Goal: Task Accomplishment & Management: Complete application form

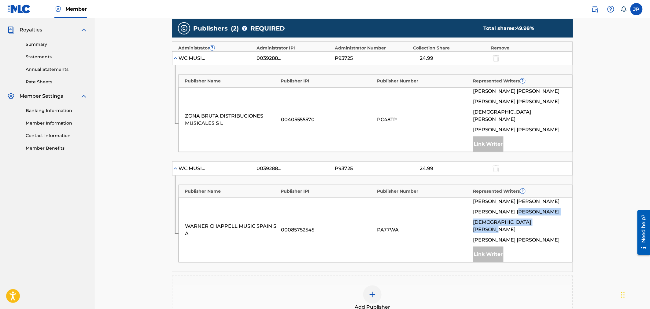
drag, startPoint x: 506, startPoint y: 210, endPoint x: 533, endPoint y: 220, distance: 28.5
click at [535, 217] on div "JOSE MANUEL GUTIERREZ BAZAN JAVIER IBARRA RAMOS SATURNINO REY GARCIA OSCAR LUIS…" at bounding box center [519, 230] width 93 height 64
drag, startPoint x: 526, startPoint y: 217, endPoint x: 510, endPoint y: 209, distance: 17.6
click at [520, 215] on div "JOSE MANUEL GUTIERREZ BAZAN JAVIER IBARRA RAMOS SATURNINO REY GARCIA OSCAR LUIS…" at bounding box center [519, 230] width 93 height 64
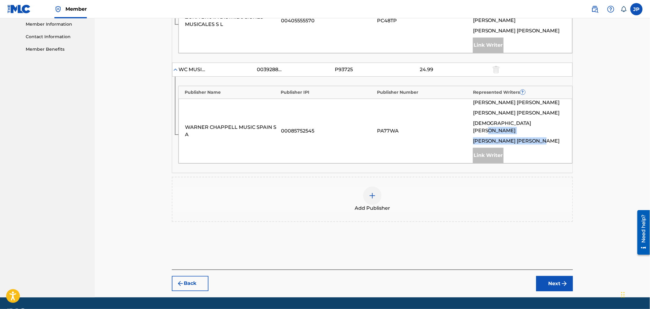
scroll to position [280, 0]
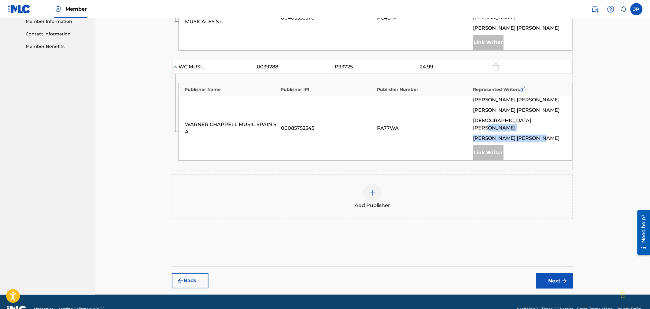
click at [372, 189] on img at bounding box center [372, 192] width 7 height 7
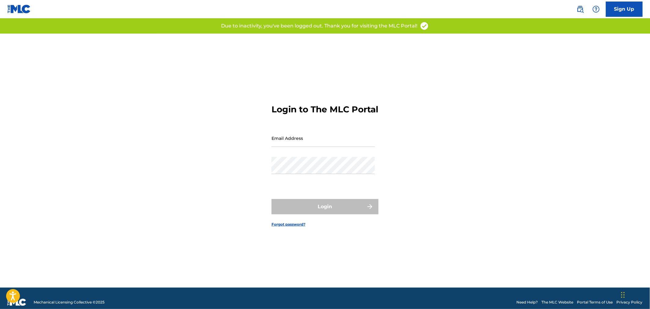
click at [305, 143] on input "Email Address" at bounding box center [322, 138] width 103 height 17
type input "[PERSON_NAME][EMAIL_ADDRESS][PERSON_NAME][DOMAIN_NAME]"
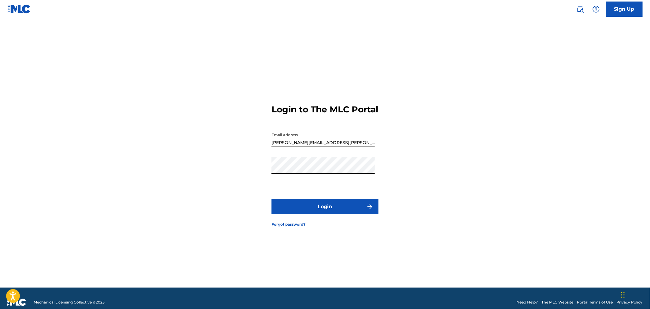
click at [329, 213] on button "Login" at bounding box center [324, 206] width 107 height 15
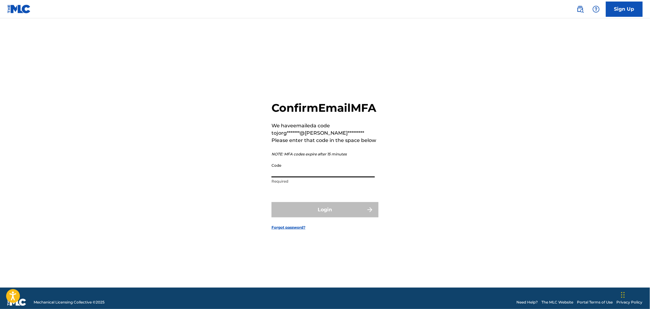
click at [299, 178] on input "Code" at bounding box center [322, 168] width 103 height 17
paste input "558006"
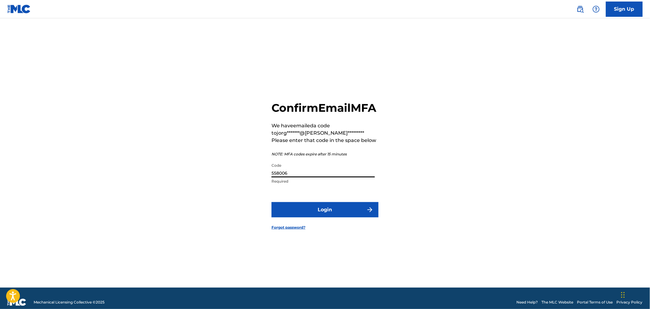
type input "558006"
click at [326, 218] on button "Login" at bounding box center [324, 209] width 107 height 15
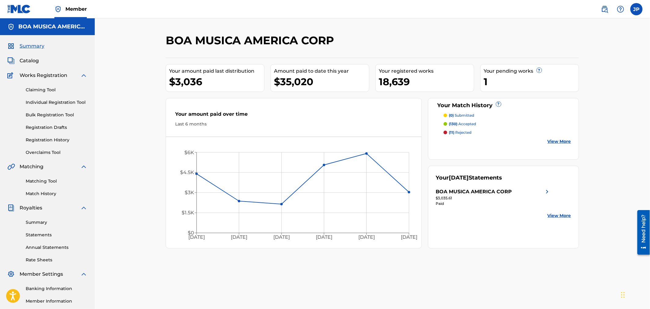
click at [42, 88] on link "Claiming Tool" at bounding box center [57, 90] width 62 height 6
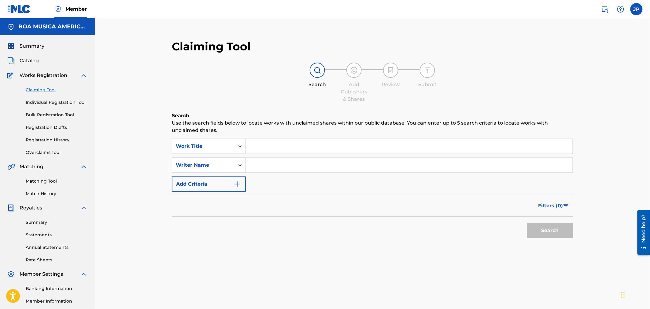
click at [279, 146] on input "Search Form" at bounding box center [409, 146] width 327 height 15
paste input "A MI NO ME LO CUENTES"
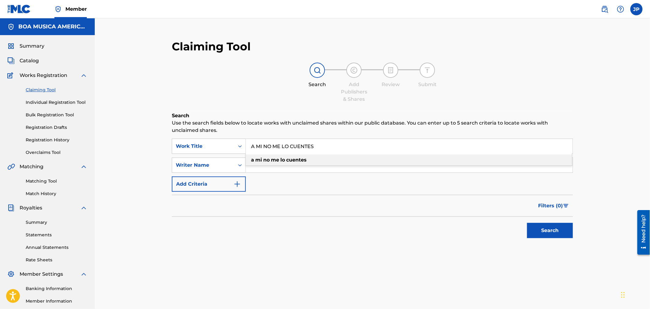
type input "A MI NO ME LO CUENTES"
click at [564, 233] on button "Search" at bounding box center [550, 230] width 46 height 15
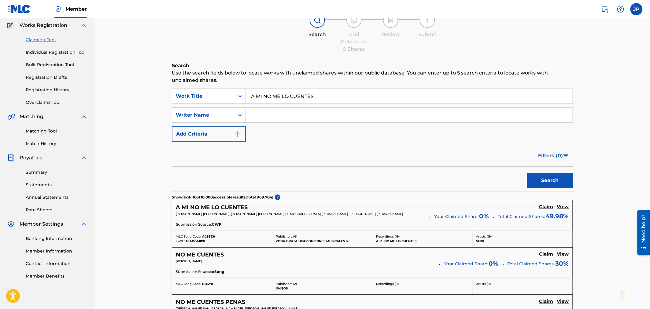
scroll to position [136, 0]
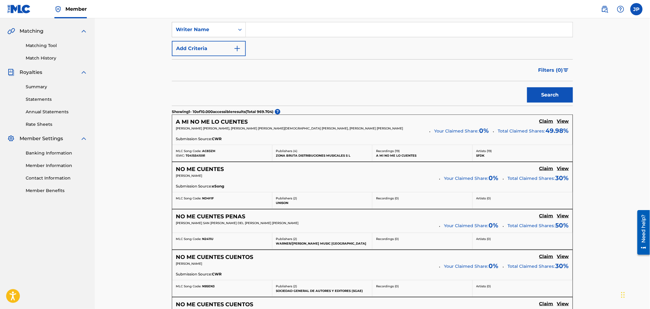
click at [234, 121] on h5 "A MI NO ME LO CUENTES" at bounding box center [212, 122] width 72 height 7
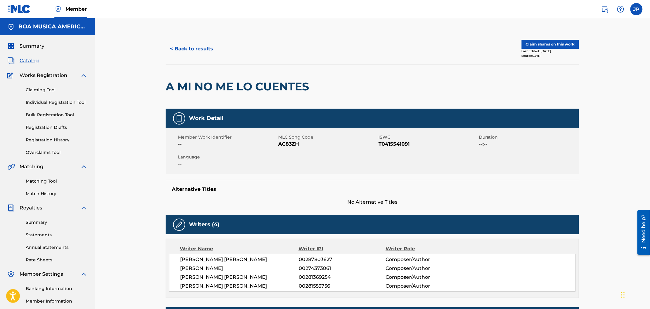
click at [546, 42] on button "Claim shares on this work" at bounding box center [549, 44] width 57 height 9
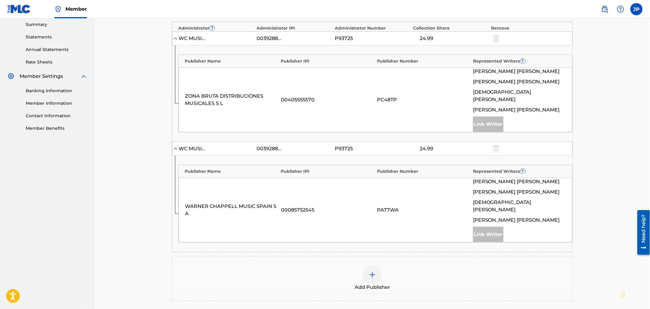
scroll to position [204, 0]
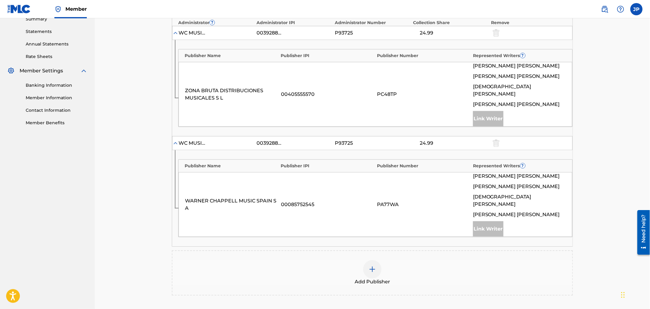
click at [367, 260] on div at bounding box center [372, 269] width 18 height 18
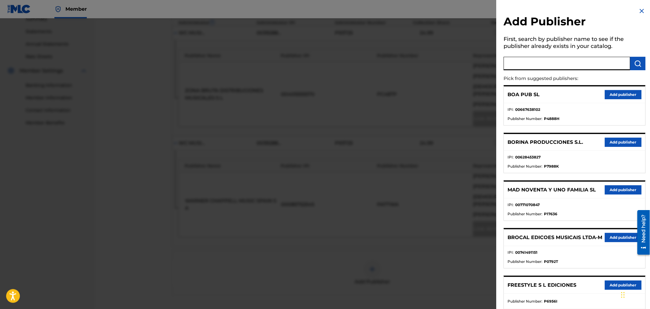
click at [542, 61] on input "text" at bounding box center [567, 63] width 127 height 13
type input "boa musica"
click at [646, 65] on div "Add Publisher First, search by publisher name to see if the publisher already e…" at bounding box center [574, 306] width 156 height 613
click at [630, 64] on button "submit" at bounding box center [637, 63] width 15 height 13
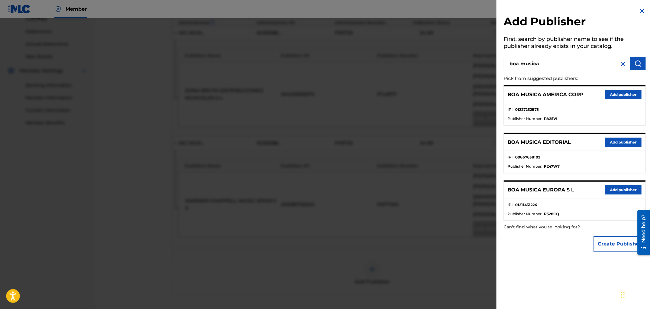
click at [624, 140] on button "Add publisher" at bounding box center [623, 142] width 37 height 9
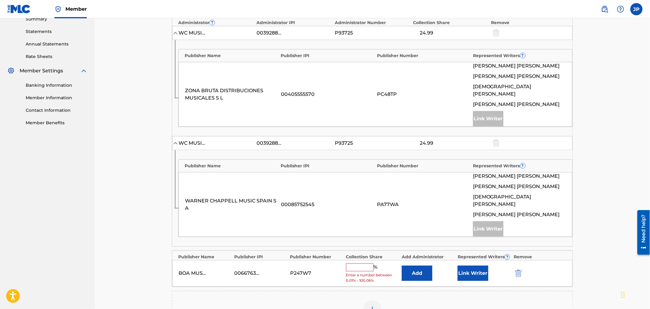
click at [419, 266] on button "Add" at bounding box center [417, 273] width 31 height 15
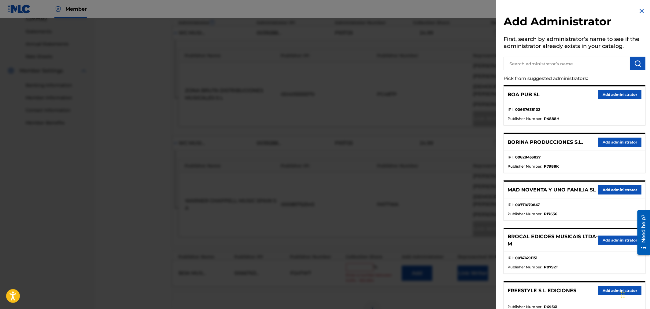
click at [540, 66] on input "text" at bounding box center [567, 63] width 127 height 13
type input "boa musica"
click at [639, 64] on img "submit" at bounding box center [637, 63] width 7 height 7
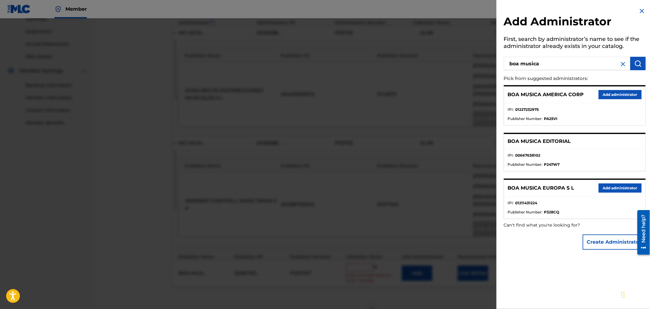
click at [609, 95] on button "Add administrator" at bounding box center [619, 94] width 43 height 9
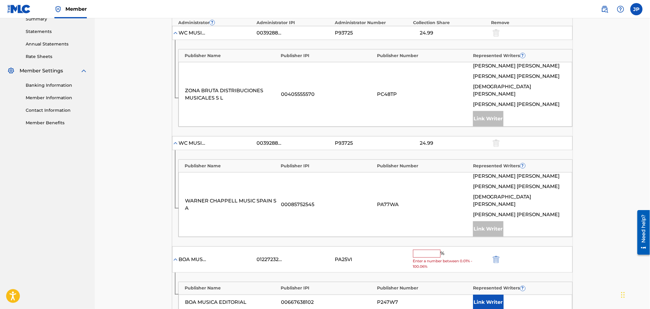
click at [422, 250] on input "text" at bounding box center [427, 254] width 28 height 8
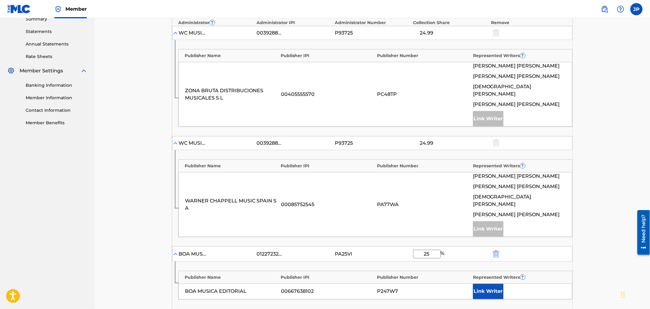
type input "25"
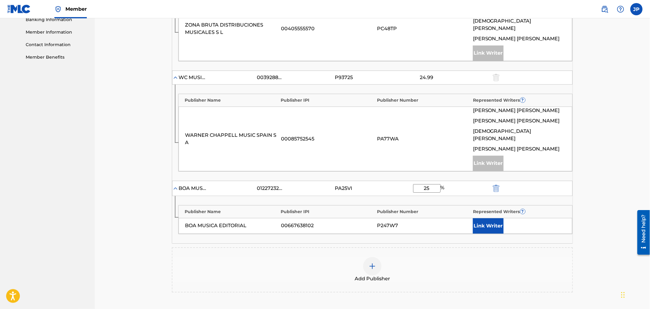
scroll to position [271, 0]
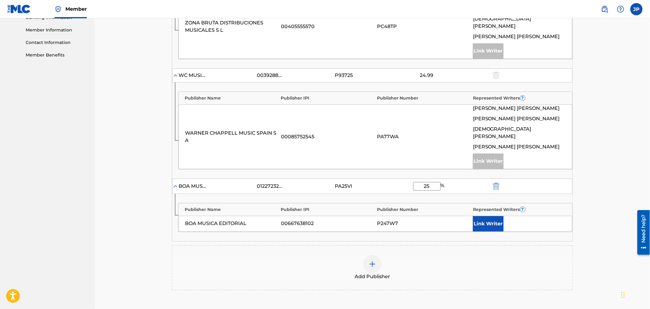
click at [490, 216] on button "Link Writer" at bounding box center [488, 223] width 31 height 15
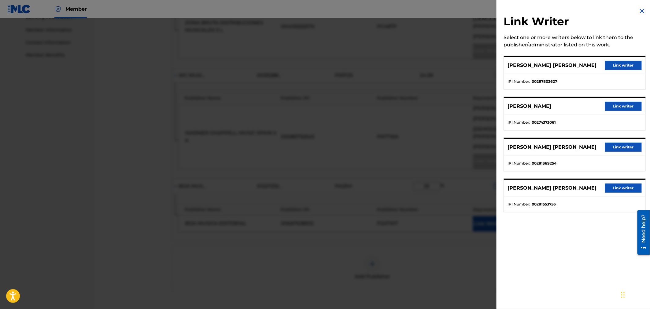
click at [622, 104] on button "Link writer" at bounding box center [623, 106] width 37 height 9
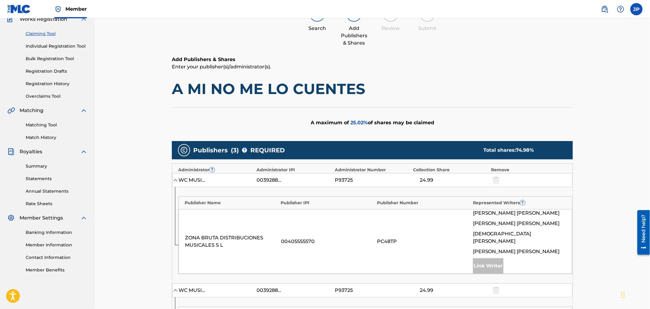
scroll to position [47, 0]
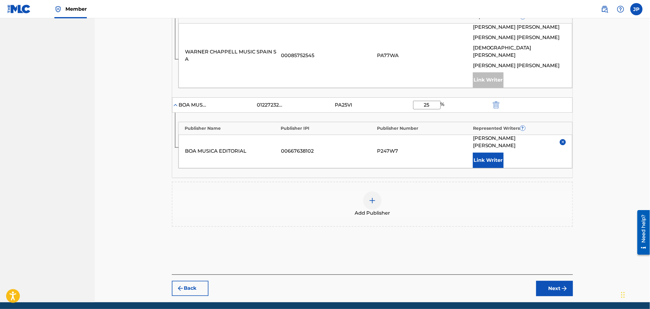
click at [556, 281] on button "Next" at bounding box center [554, 288] width 37 height 15
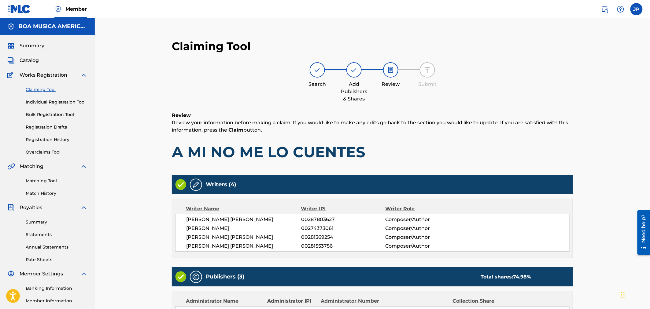
scroll to position [0, 0]
click at [42, 86] on div "Claiming Tool Individual Registration Tool Bulk Registration Tool Registration …" at bounding box center [47, 117] width 80 height 77
click at [49, 91] on link "Claiming Tool" at bounding box center [57, 90] width 62 height 6
click at [47, 88] on link "Claiming Tool" at bounding box center [57, 90] width 62 height 6
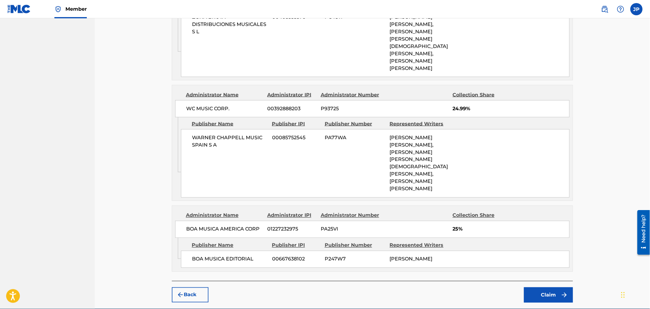
scroll to position [328, 0]
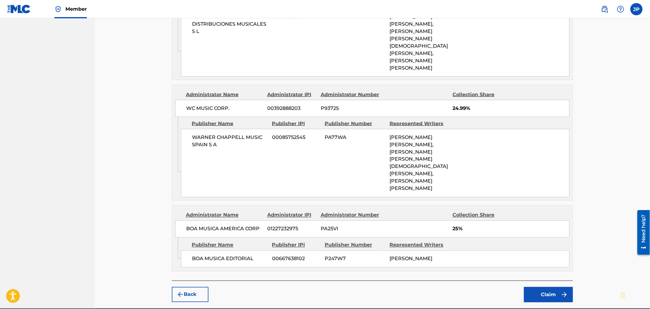
click at [560, 287] on button "Claim" at bounding box center [548, 294] width 49 height 15
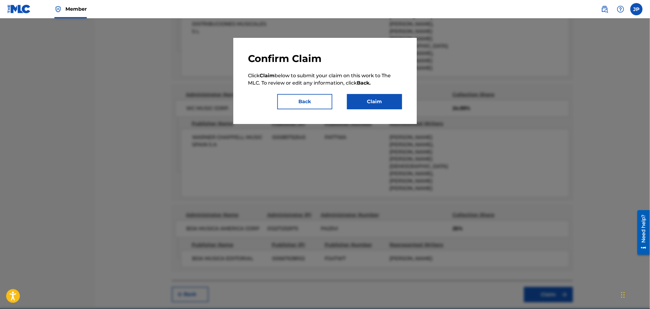
click at [389, 108] on button "Claim" at bounding box center [374, 101] width 55 height 15
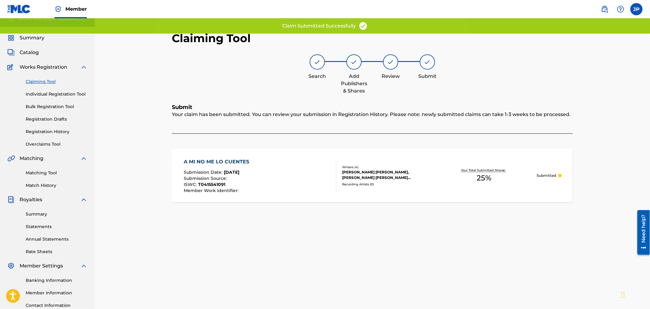
scroll to position [0, 0]
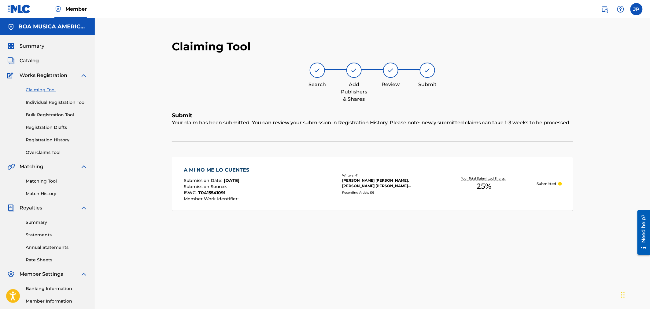
click at [50, 87] on link "Claiming Tool" at bounding box center [57, 90] width 62 height 6
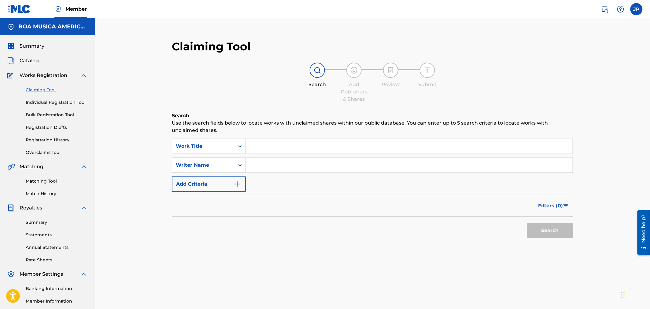
click at [313, 167] on input "Search Form" at bounding box center [409, 165] width 327 height 15
click at [527, 223] on button "Search" at bounding box center [550, 230] width 46 height 15
drag, startPoint x: 334, startPoint y: 167, endPoint x: 236, endPoint y: 170, distance: 98.5
click at [211, 167] on div "SearchWithCriteriab796238d-5af3-497e-8396-fbb3c0775d6b Writer Name roberto gonz…" at bounding box center [372, 165] width 401 height 15
click at [239, 185] on img "Search Form" at bounding box center [236, 184] width 7 height 7
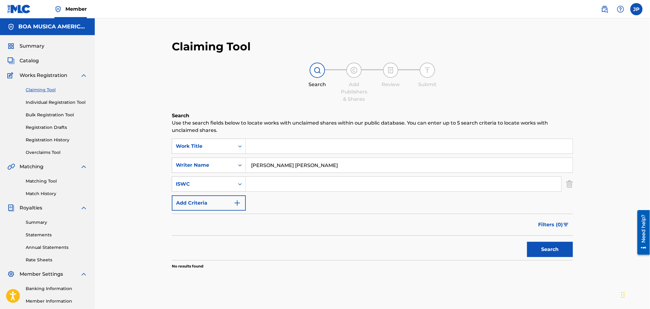
click at [243, 205] on button "Add Criteria" at bounding box center [209, 203] width 74 height 15
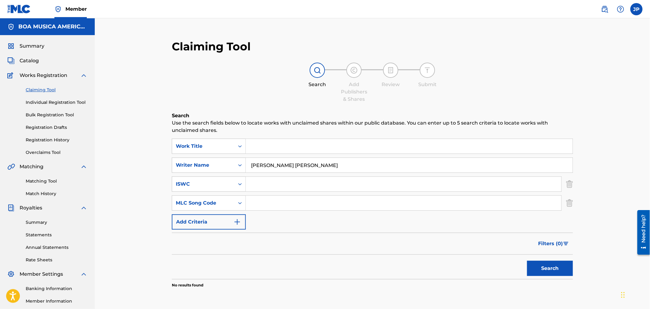
click at [202, 224] on button "Add Criteria" at bounding box center [209, 222] width 74 height 15
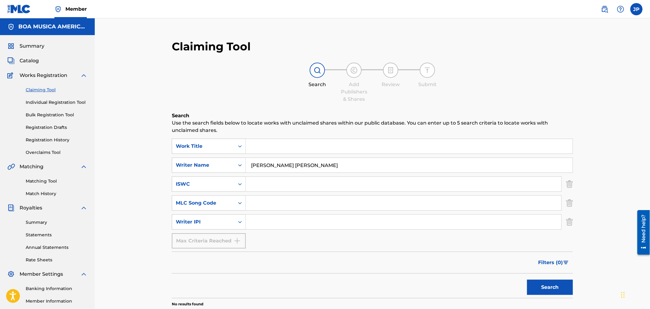
click at [567, 223] on img "Search Form" at bounding box center [569, 222] width 7 height 15
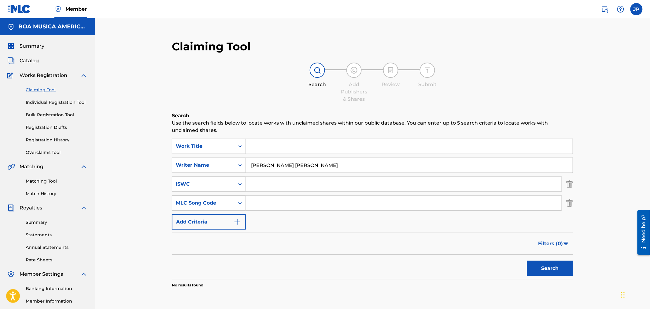
click at [574, 204] on div "Claiming Tool Search Add Publishers & Shares Review Submit Search Use the searc…" at bounding box center [372, 179] width 413 height 291
click at [569, 202] on img "Search Form" at bounding box center [569, 203] width 7 height 15
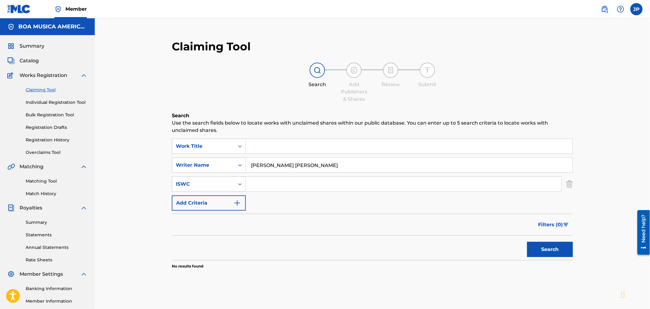
click at [571, 183] on img "Search Form" at bounding box center [569, 184] width 7 height 15
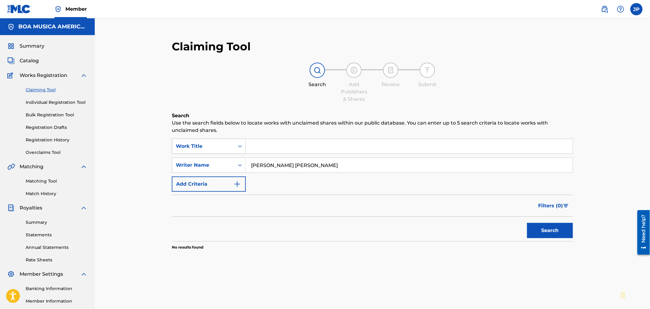
click at [241, 144] on icon "Search Form" at bounding box center [240, 146] width 6 height 6
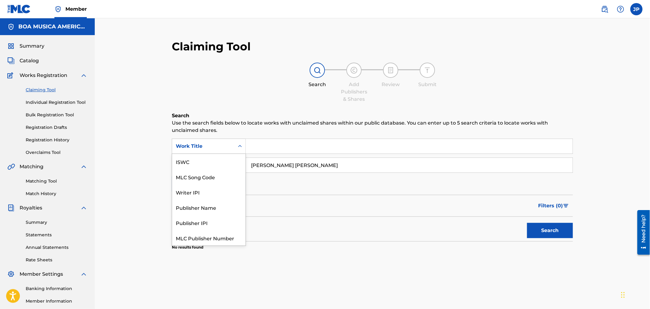
scroll to position [15, 0]
click at [340, 168] on input "roberto gonzalez berenguer" at bounding box center [409, 165] width 327 height 15
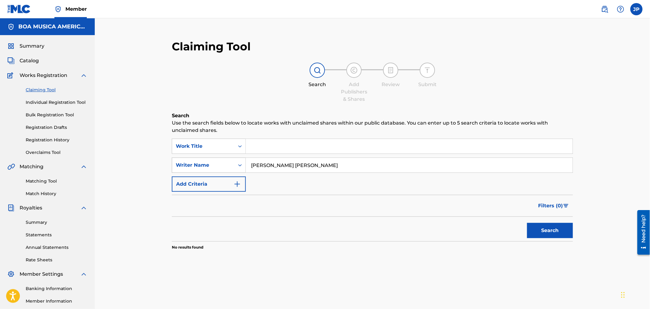
drag, startPoint x: 295, startPoint y: 165, endPoint x: 178, endPoint y: 169, distance: 117.1
click at [178, 169] on div "SearchWithCriteriab796238d-5af3-497e-8396-fbb3c0775d6b Writer Name roberto gonz…" at bounding box center [372, 165] width 401 height 15
click at [561, 231] on button "Search" at bounding box center [550, 230] width 46 height 15
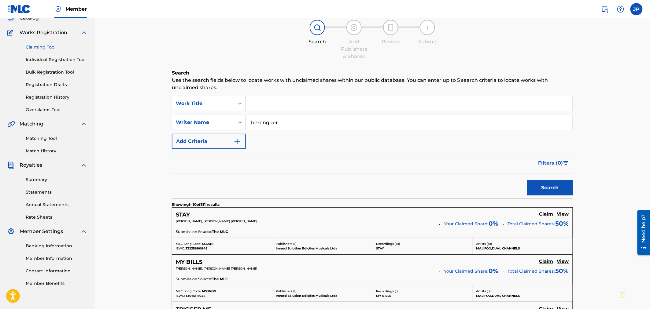
scroll to position [34, 0]
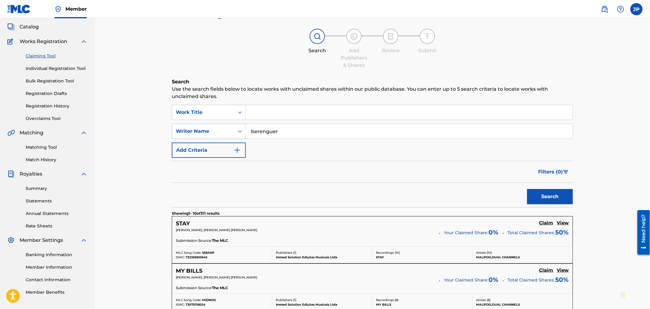
drag, startPoint x: 288, startPoint y: 131, endPoint x: 195, endPoint y: 132, distance: 92.9
click at [195, 132] on div "SearchWithCriteriab796238d-5af3-497e-8396-fbb3c0775d6b Writer Name berenguer" at bounding box center [372, 131] width 401 height 15
paste input "Rupatrupa"
click at [555, 202] on button "Search" at bounding box center [550, 196] width 46 height 15
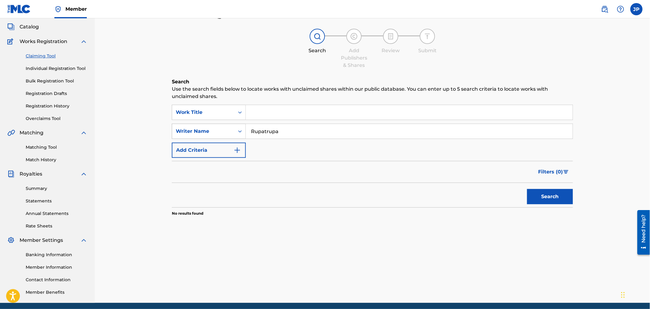
drag, startPoint x: 309, startPoint y: 129, endPoint x: 223, endPoint y: 129, distance: 85.9
click at [224, 129] on div "SearchWithCriteriab796238d-5af3-497e-8396-fbb3c0775d6b Writer Name Rupatrupa" at bounding box center [372, 131] width 401 height 15
type input "e"
click at [552, 194] on button "Search" at bounding box center [550, 196] width 46 height 15
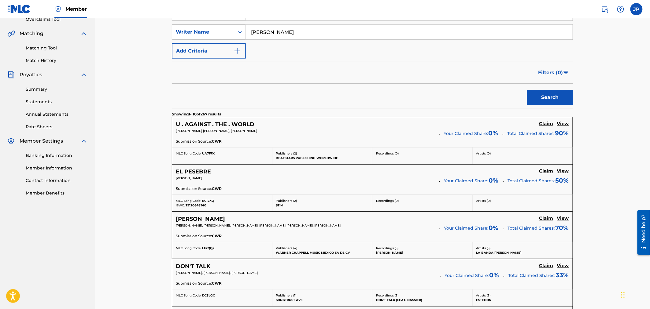
scroll to position [68, 0]
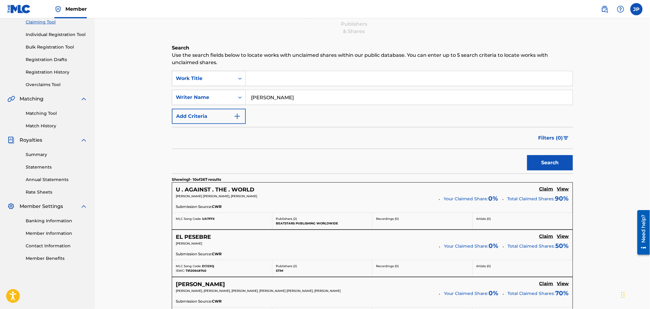
click at [331, 98] on input "roberto gonzalez" at bounding box center [409, 97] width 327 height 15
click at [527, 155] on button "Search" at bounding box center [550, 162] width 46 height 15
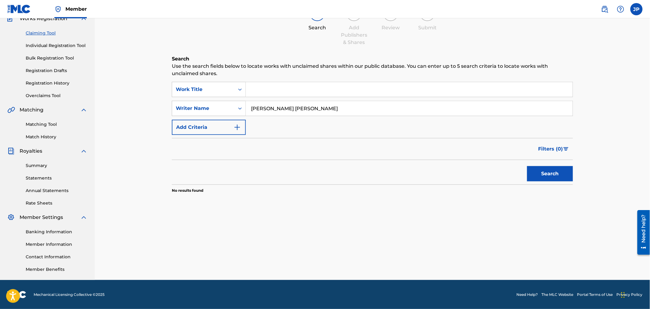
click at [317, 110] on input "roberto gonzalez berenguer" at bounding box center [409, 108] width 327 height 15
click at [527, 166] on button "Search" at bounding box center [550, 173] width 46 height 15
drag, startPoint x: 330, startPoint y: 108, endPoint x: 202, endPoint y: 110, distance: 128.0
click at [197, 106] on div "SearchWithCriteriab796238d-5af3-497e-8396-fbb3c0775d6b Writer Name roberto gonz…" at bounding box center [372, 108] width 401 height 15
paste input "MARIA CONCEPCION MENDIVIL FEITO"
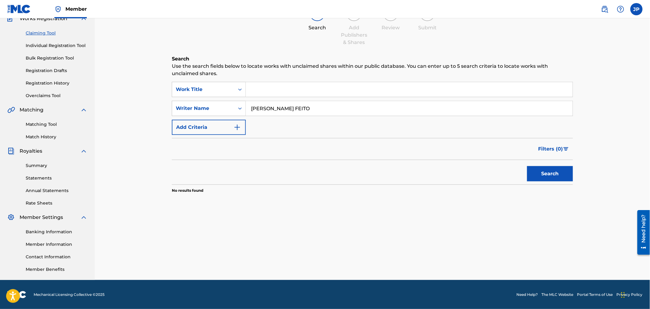
type input "MARIA CONCEPCION MENDIVIL FEITO"
click at [549, 175] on button "Search" at bounding box center [550, 173] width 46 height 15
